Goal: Entertainment & Leisure: Consume media (video, audio)

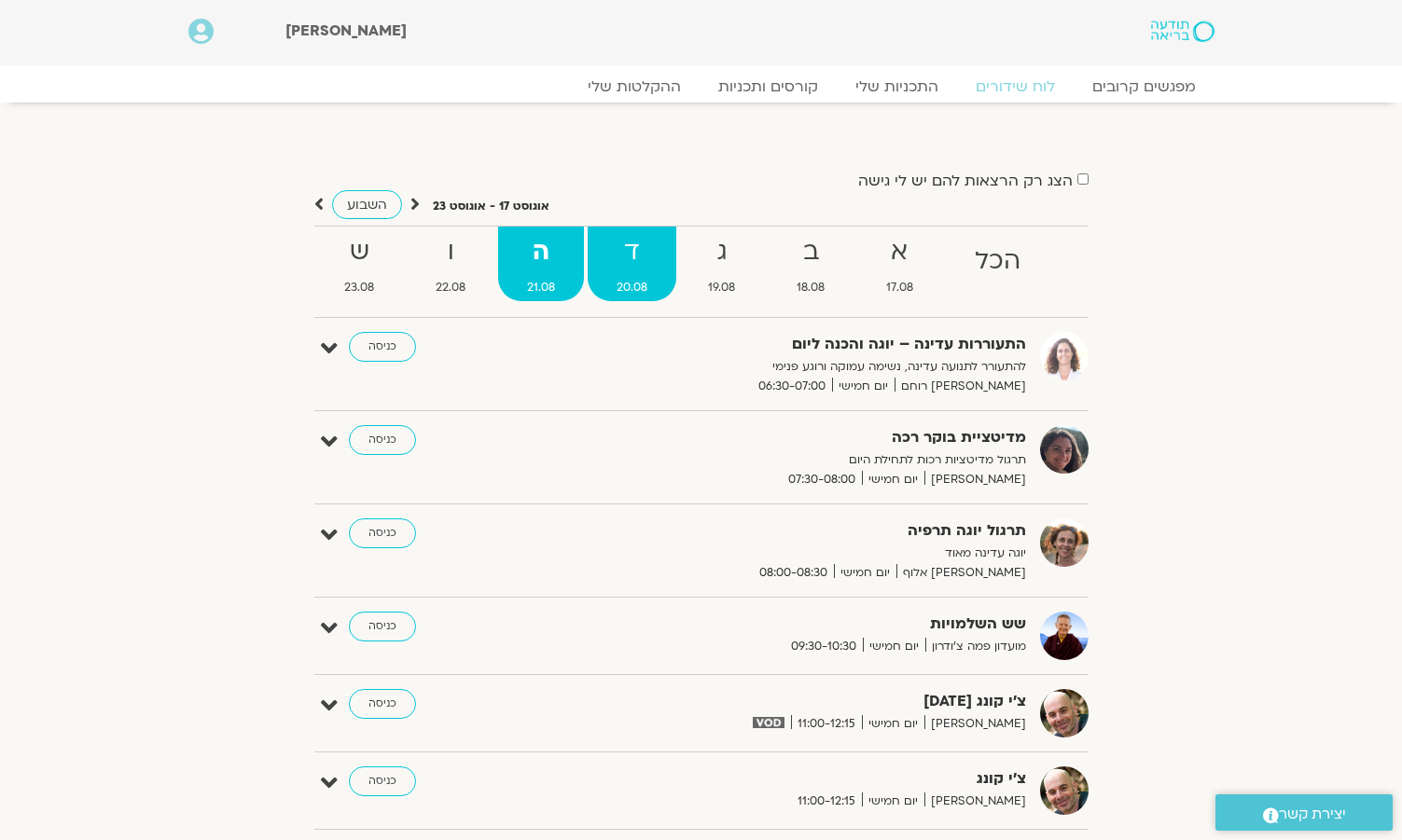
drag, startPoint x: 639, startPoint y: 224, endPoint x: 633, endPoint y: 240, distance: 17.1
click at [635, 236] on div "הצג רק הרצאות להם יש לי גישה אוגוסט 17 - אוגוסט 23 השבוע להציג אירועים שפתוחים …" at bounding box center [701, 752] width 774 height 1169
click at [633, 246] on strong "ד" at bounding box center [632, 252] width 89 height 42
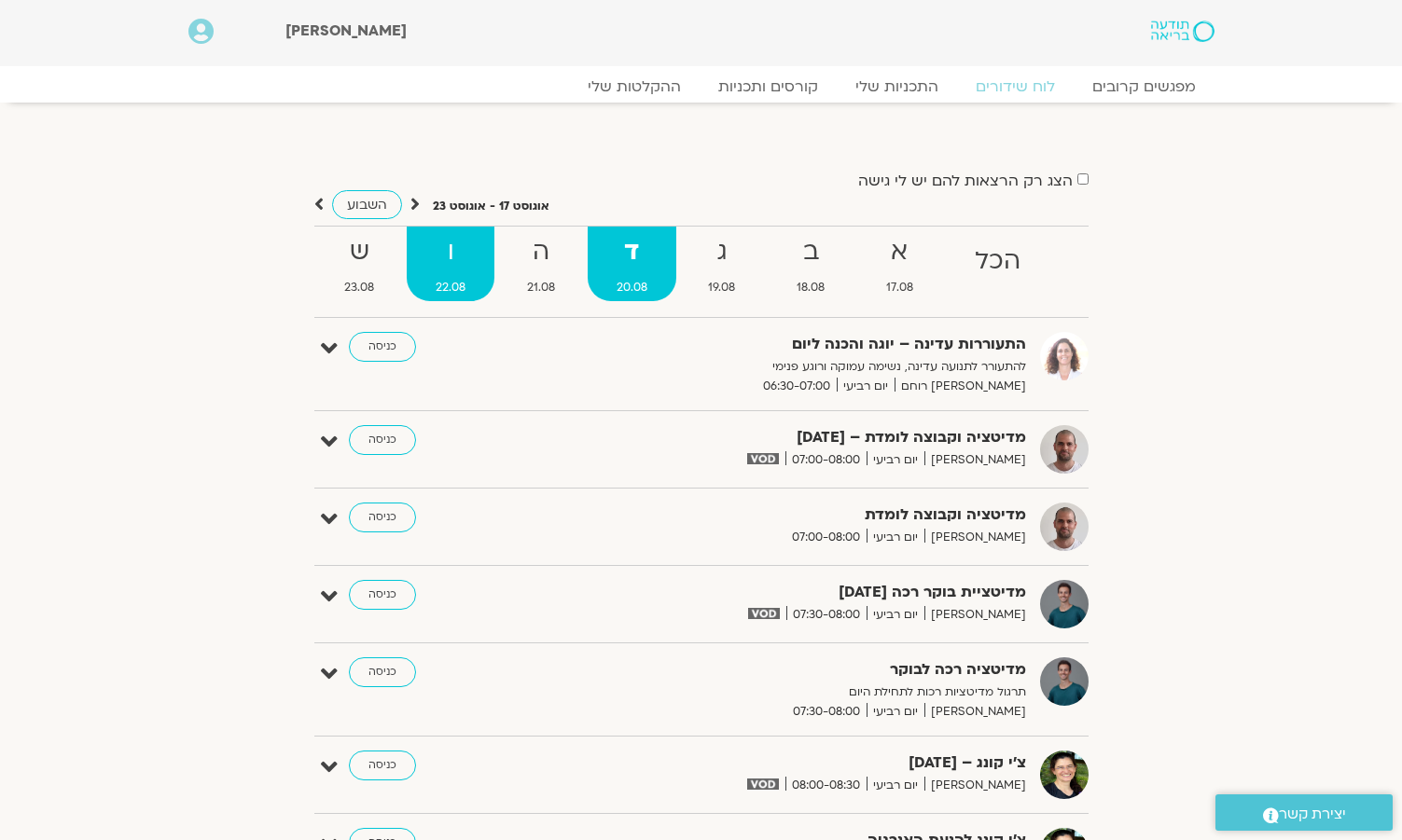
click at [462, 239] on strong "ו" at bounding box center [450, 252] width 88 height 42
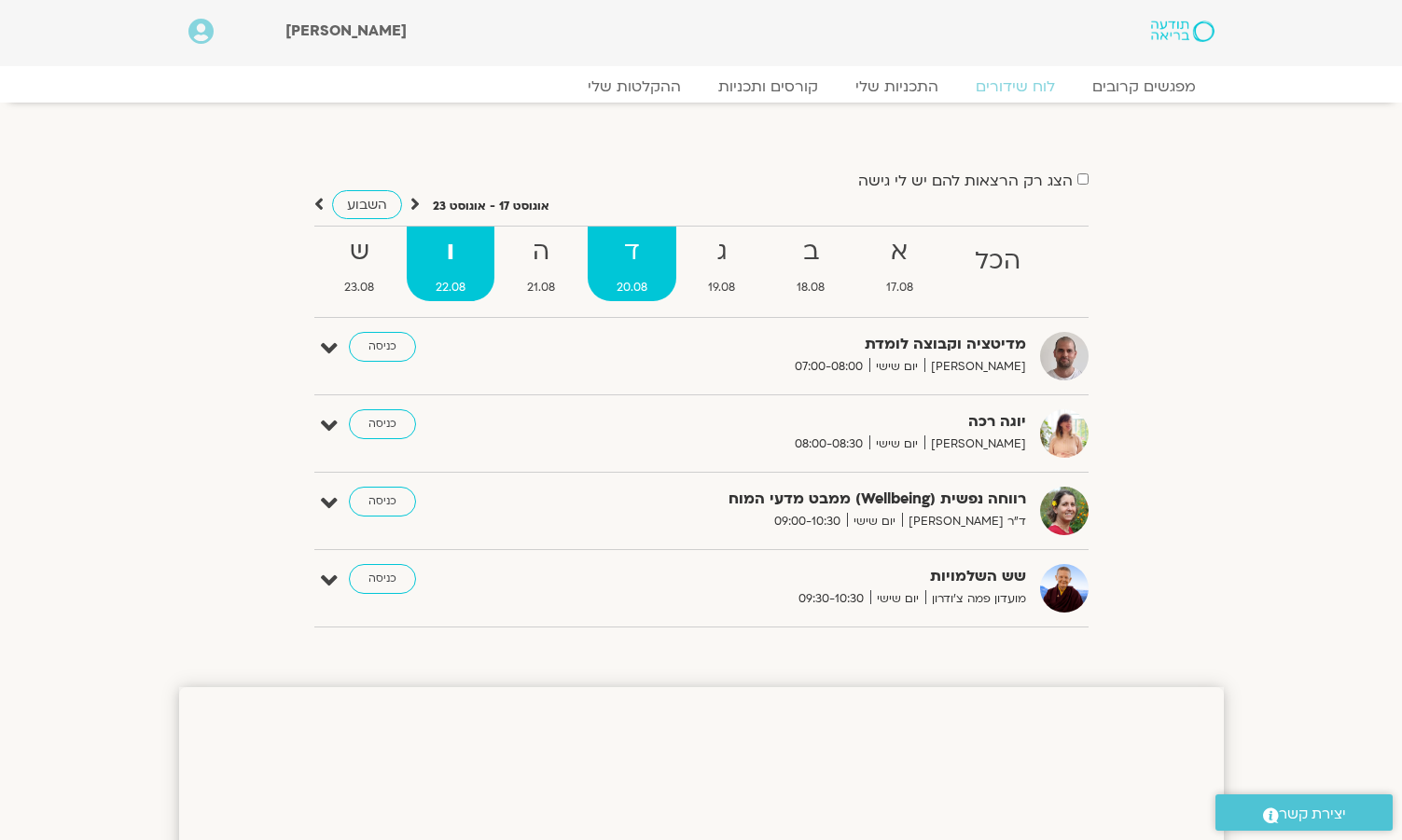
click at [624, 251] on strong "ד" at bounding box center [632, 252] width 89 height 42
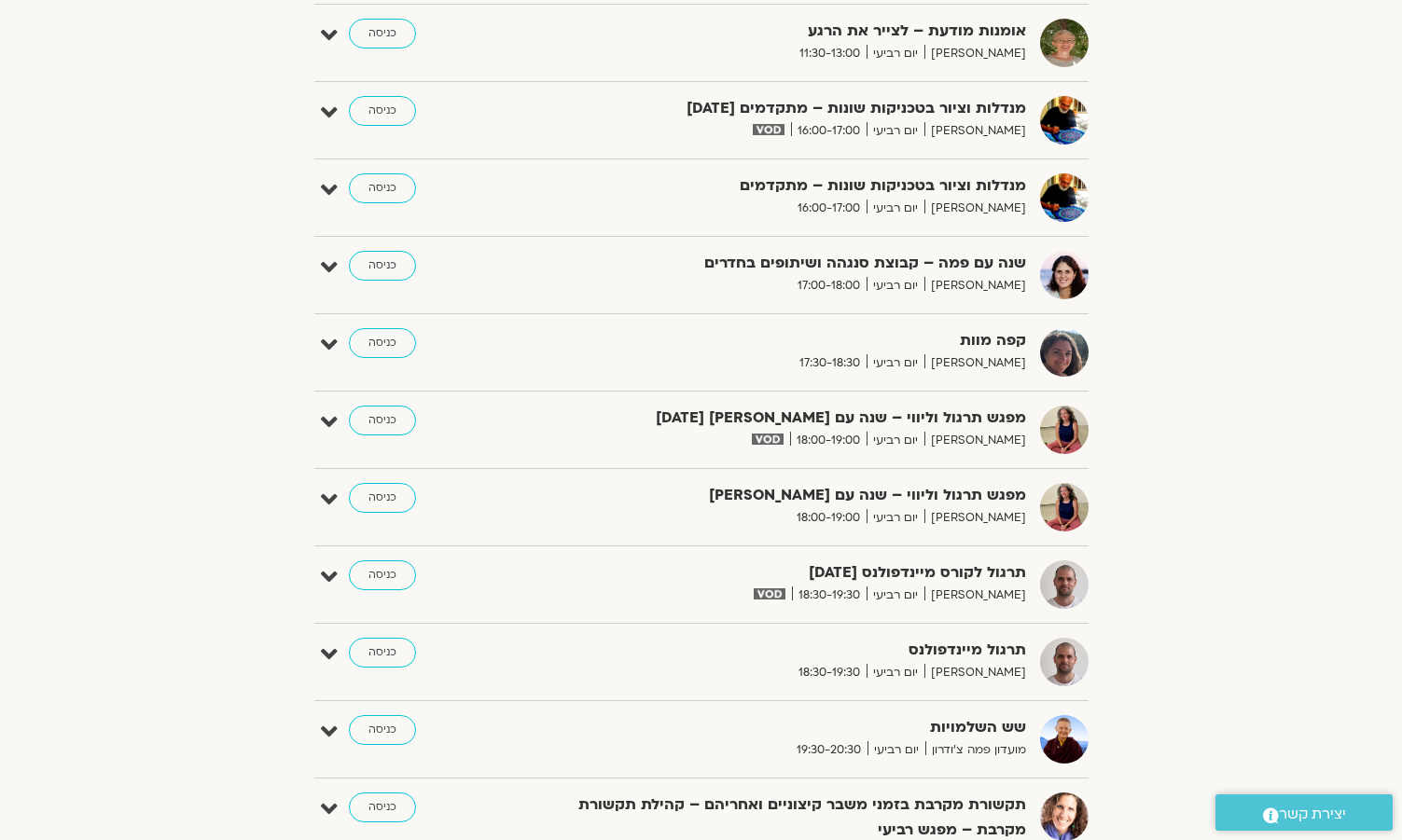
scroll to position [1376, 0]
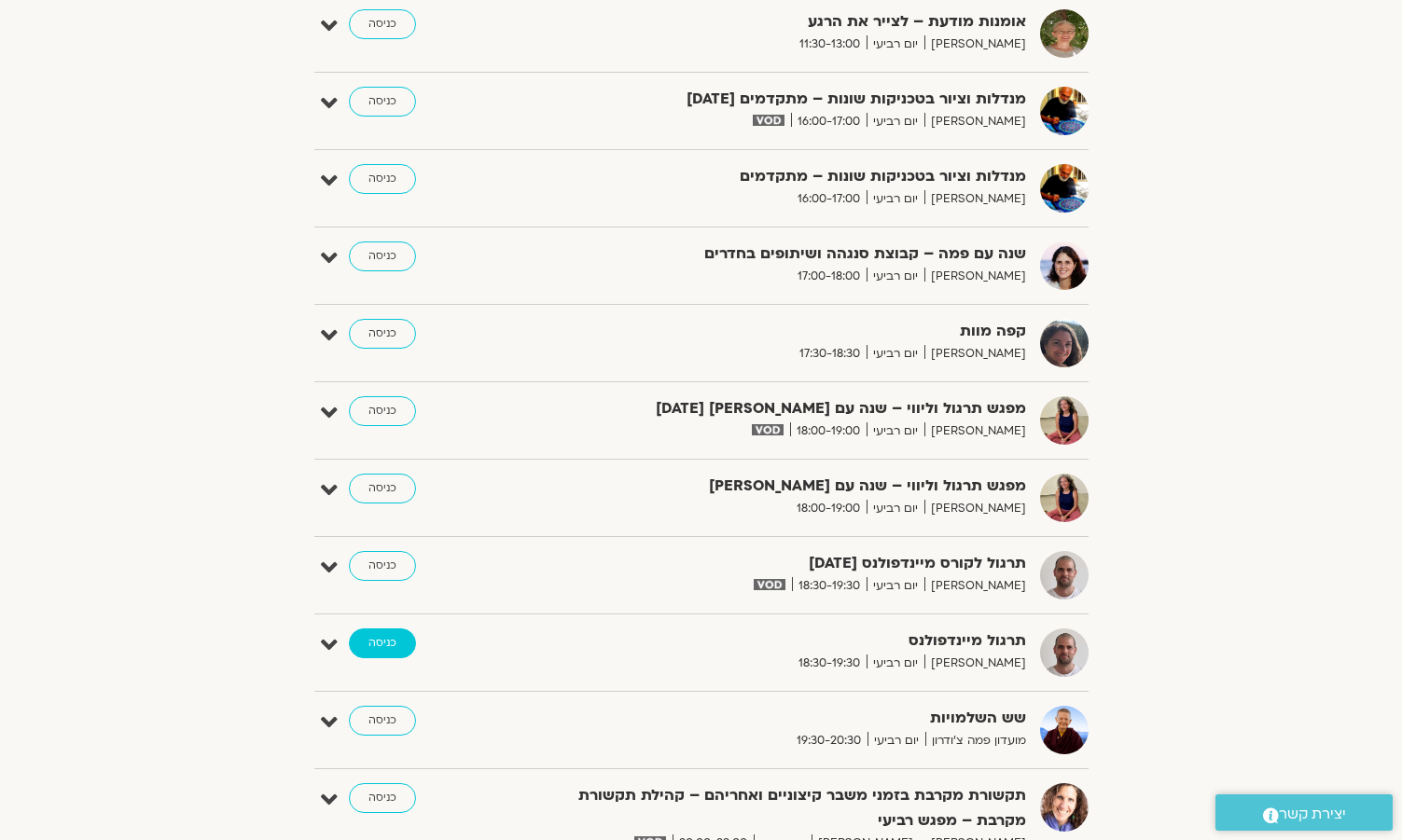
click at [390, 636] on link "כניסה" at bounding box center [383, 644] width 67 height 30
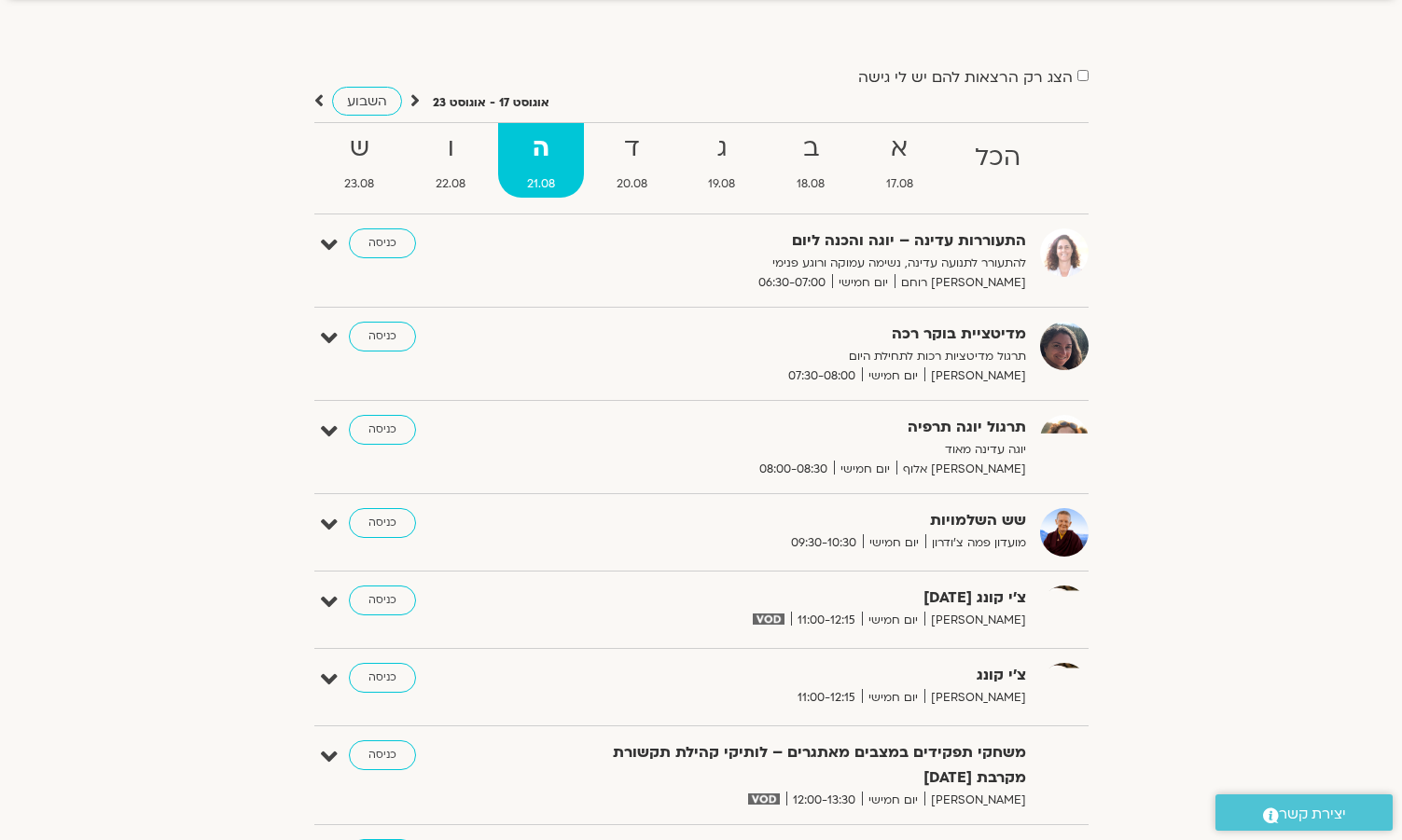
scroll to position [105, 0]
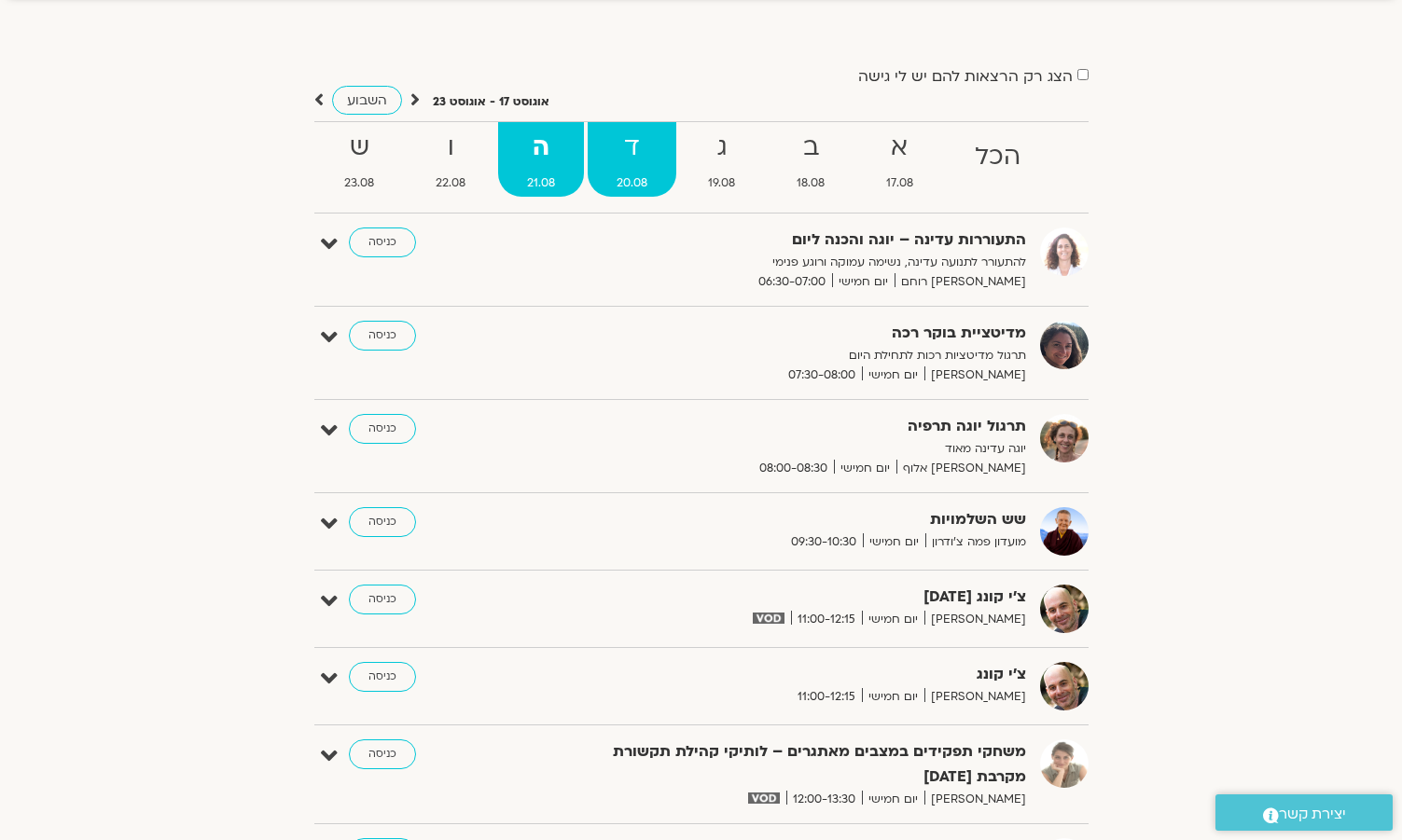
click at [632, 134] on strong "ד" at bounding box center [632, 148] width 89 height 42
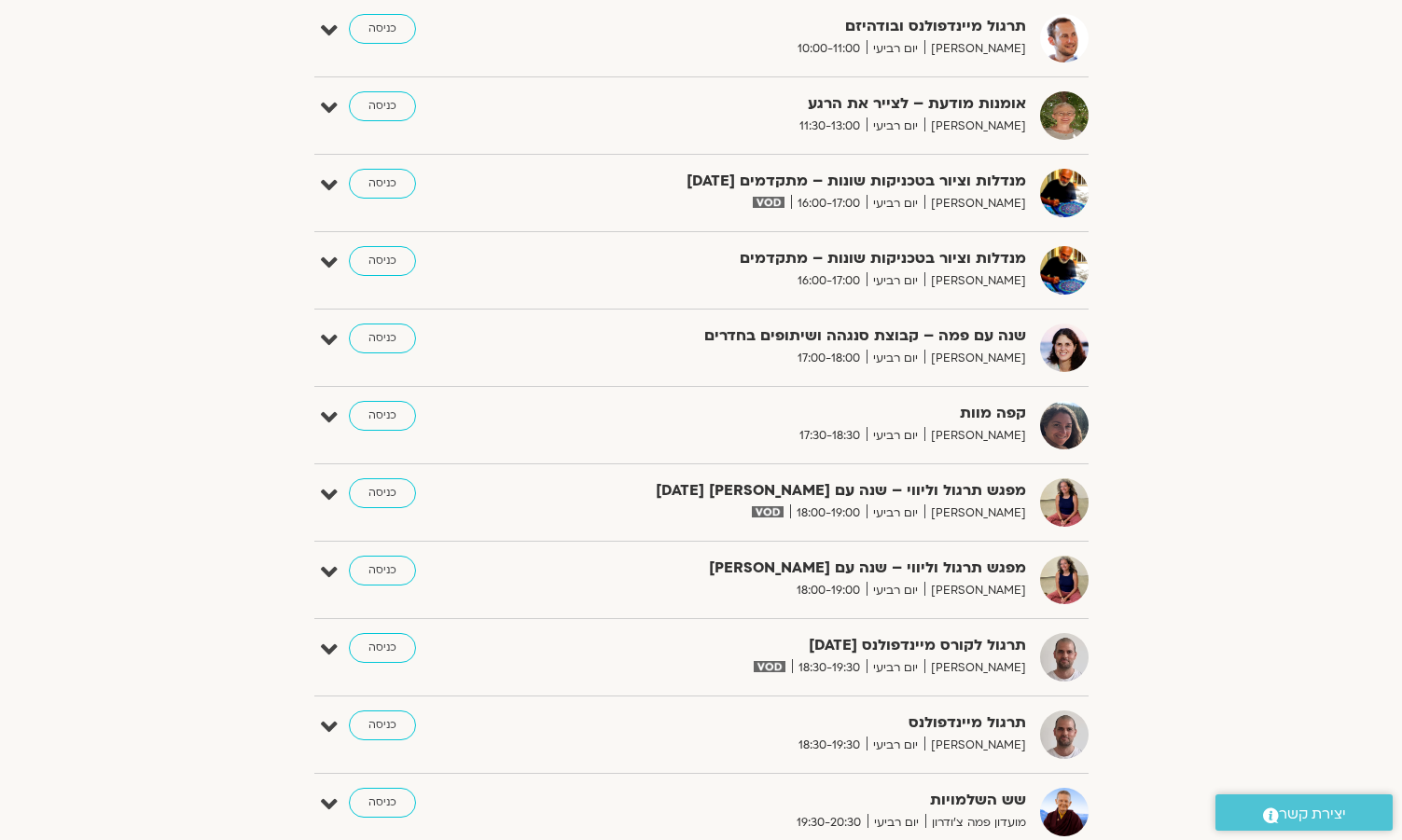
scroll to position [1297, 0]
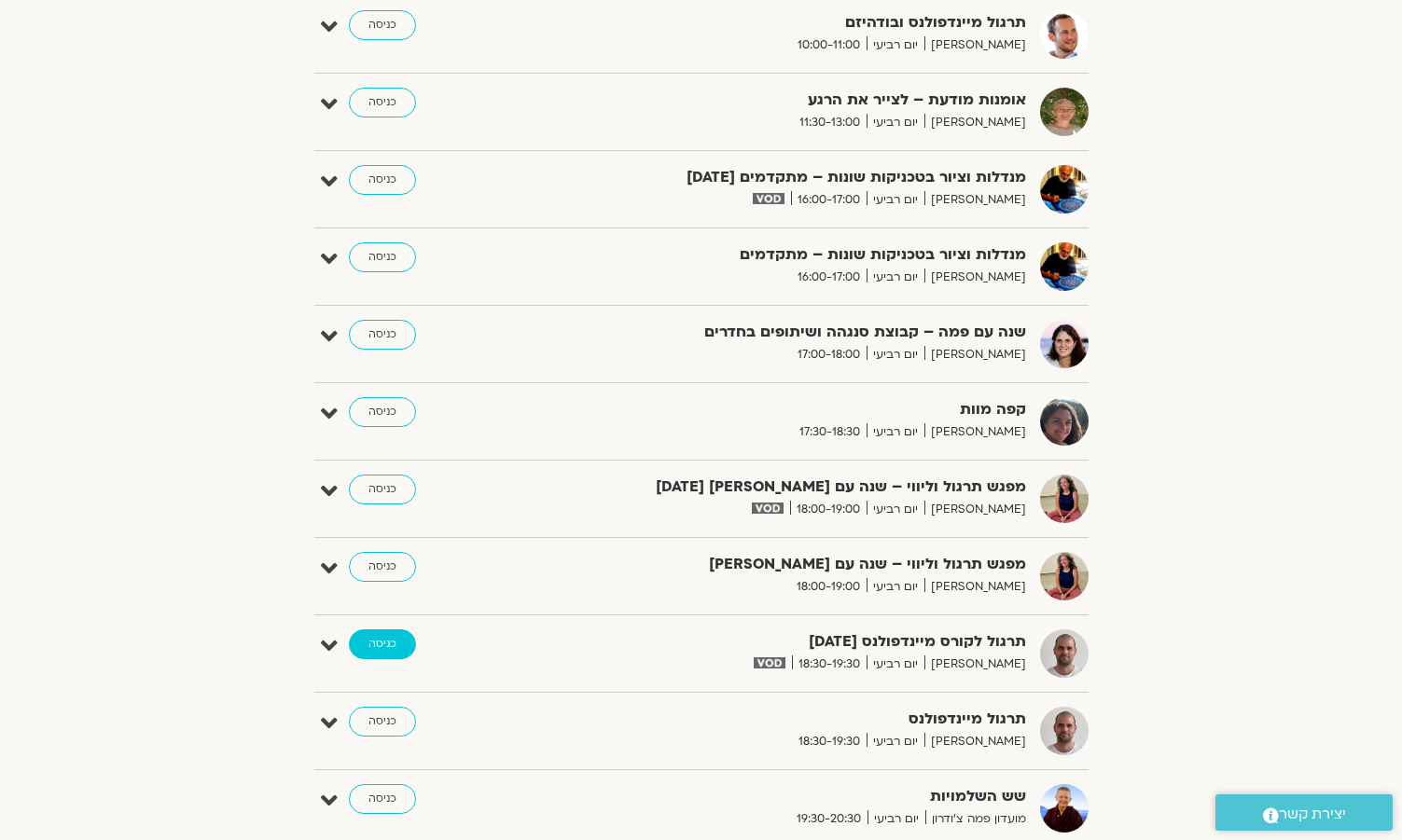
click at [394, 647] on link "כניסה" at bounding box center [383, 644] width 67 height 30
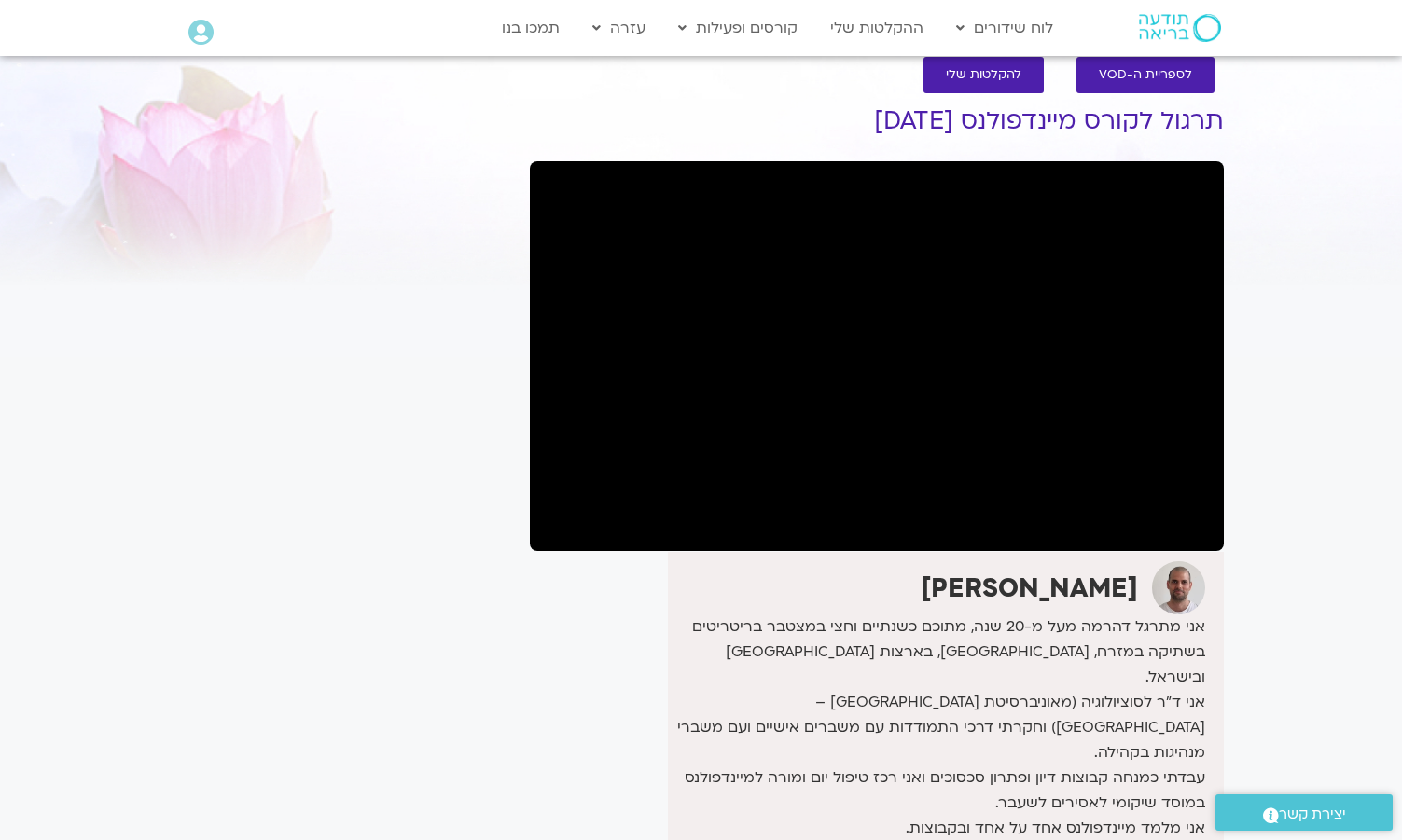
scroll to position [62, 0]
